Goal: Information Seeking & Learning: Learn about a topic

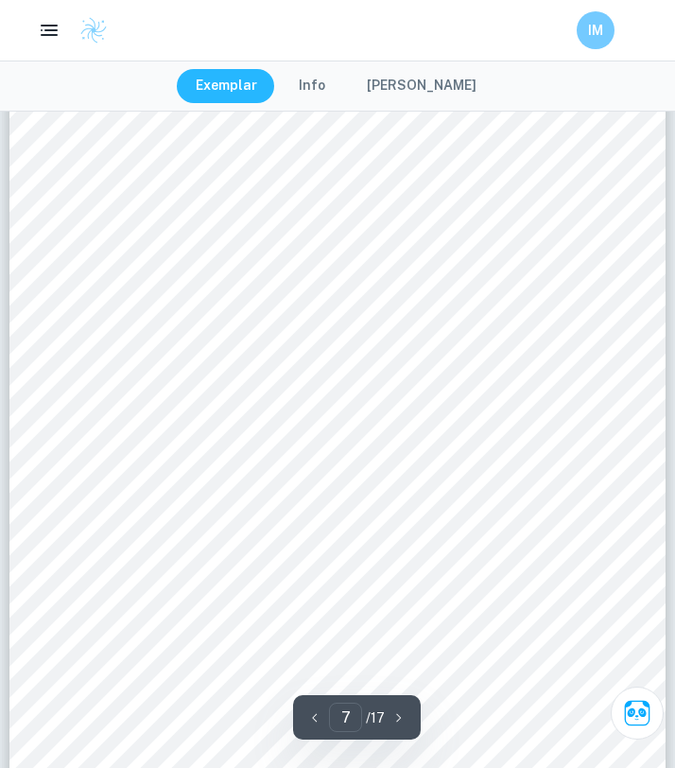
scroll to position [5958, 0]
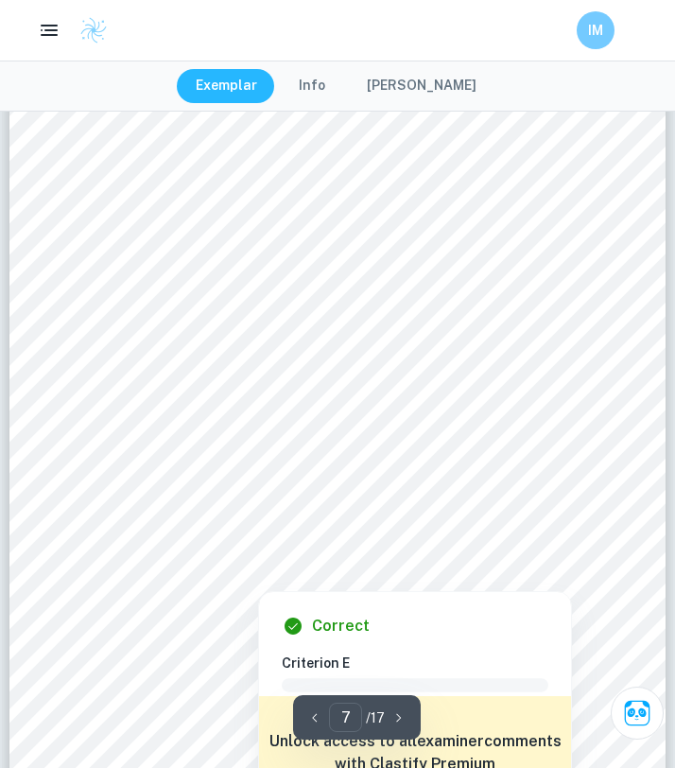
click at [260, 567] on div at bounding box center [259, 573] width 24 height 26
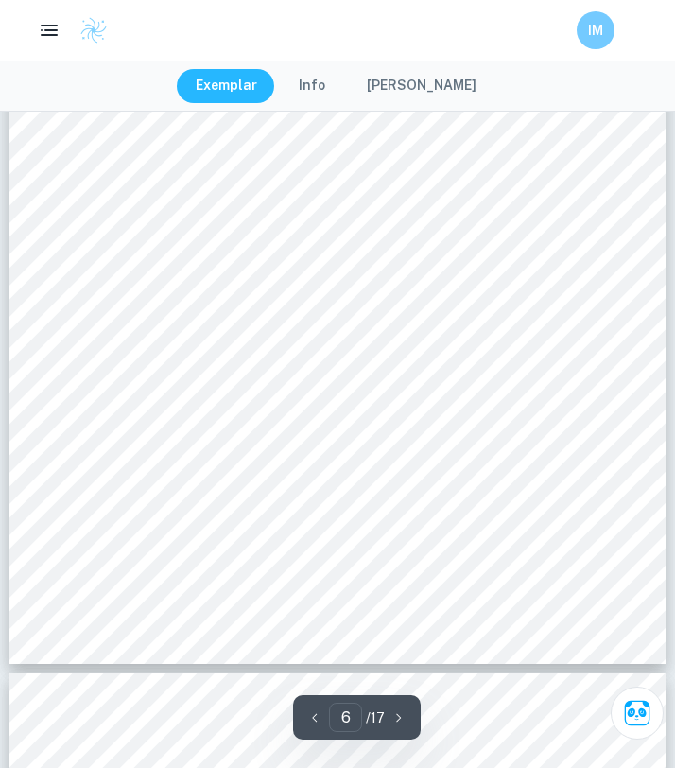
scroll to position [5298, 0]
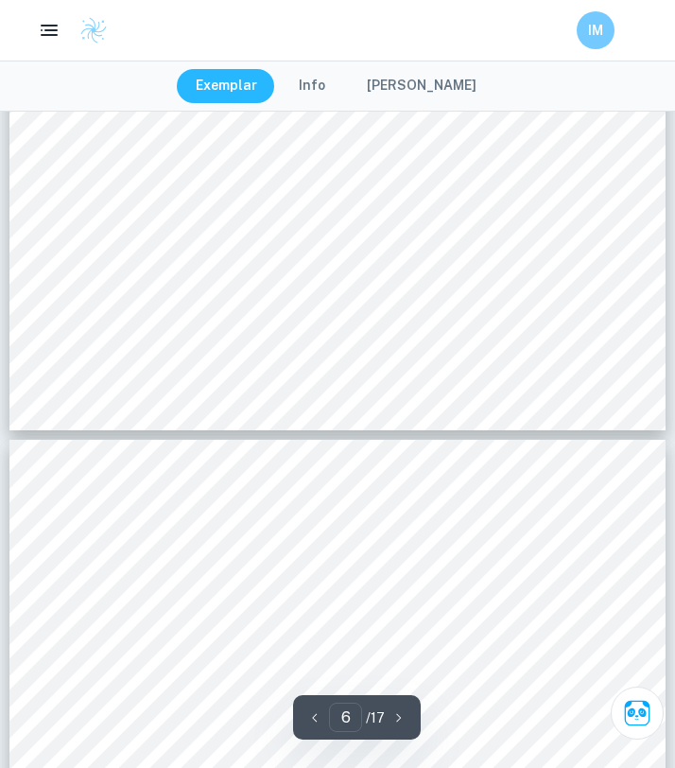
type input "7"
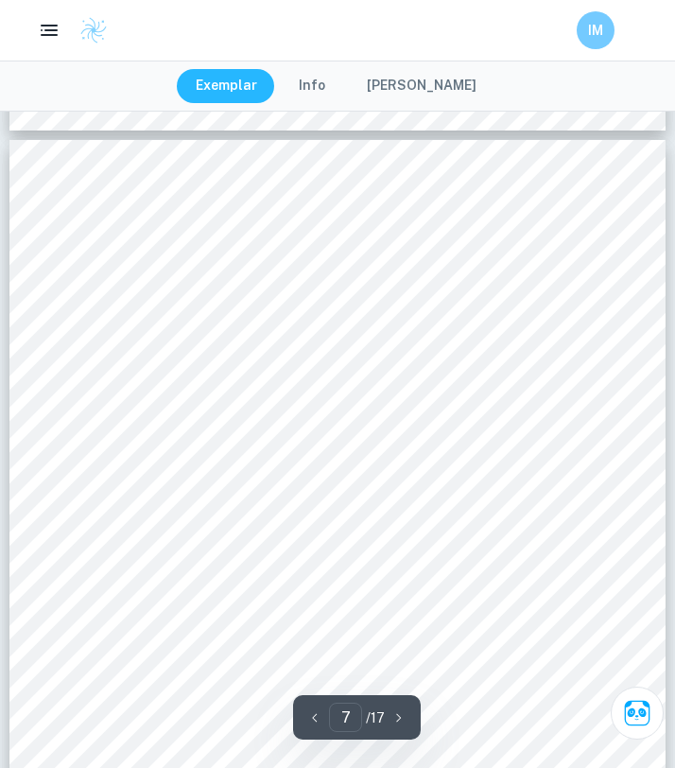
scroll to position [5606, 0]
